Goal: Task Accomplishment & Management: Manage account settings

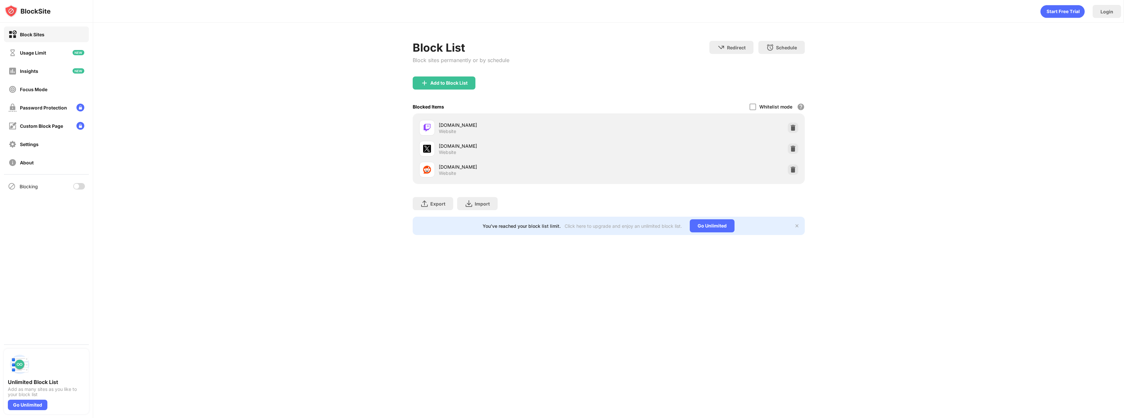
drag, startPoint x: 85, startPoint y: 186, endPoint x: 86, endPoint y: 181, distance: 5.7
click at [85, 184] on div "Blocking" at bounding box center [46, 186] width 85 height 16
drag, startPoint x: 82, startPoint y: 188, endPoint x: 85, endPoint y: 199, distance: 11.4
click at [81, 188] on div at bounding box center [79, 186] width 12 height 7
drag, startPoint x: 144, startPoint y: 233, endPoint x: 275, endPoint y: 226, distance: 130.6
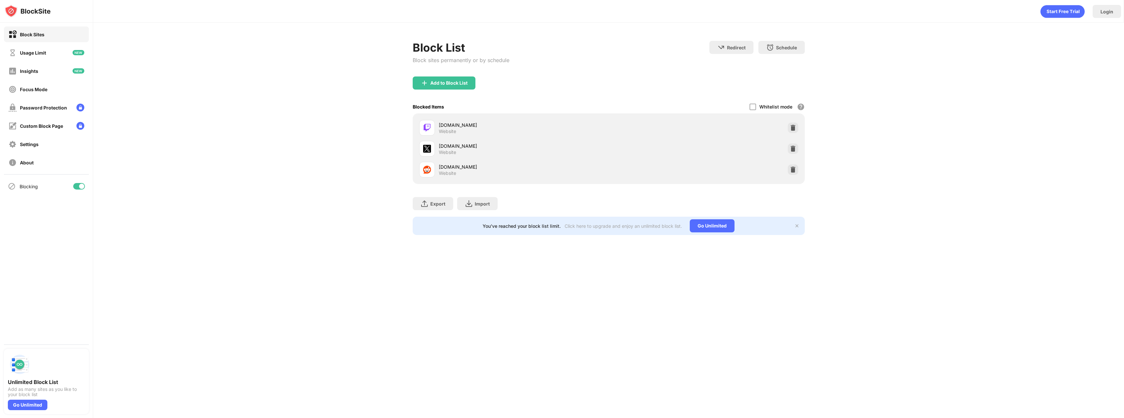
click at [147, 228] on div "Block List Block sites permanently or by schedule Redirect Choose a site to be …" at bounding box center [608, 138] width 1031 height 231
